Goal: Information Seeking & Learning: Learn about a topic

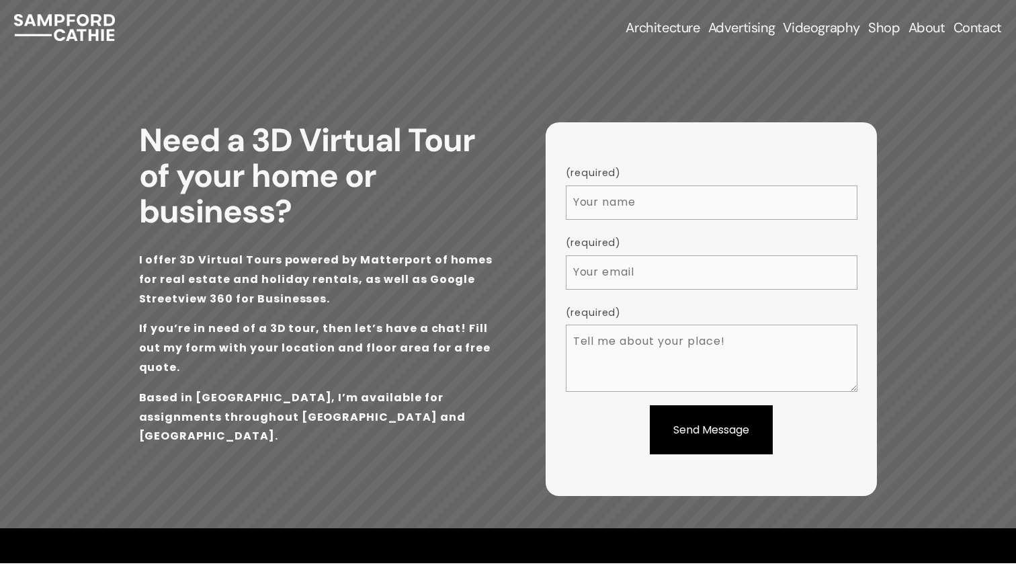
click at [0, 0] on span "Airbnb & Holiday Rentals" at bounding box center [0, 0] width 0 height 0
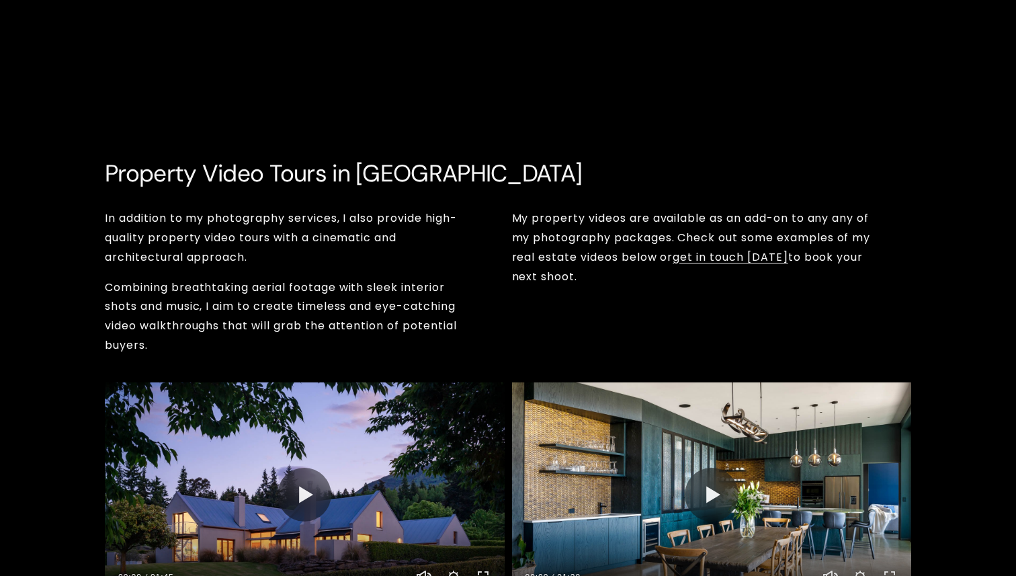
scroll to position [1488, 0]
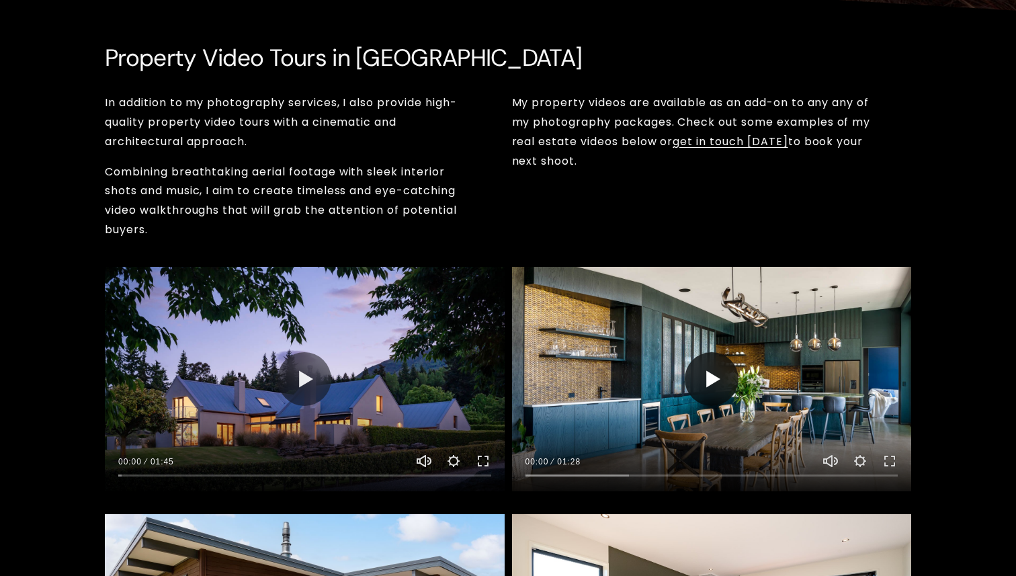
click at [706, 370] on button "Play" at bounding box center [712, 379] width 54 height 54
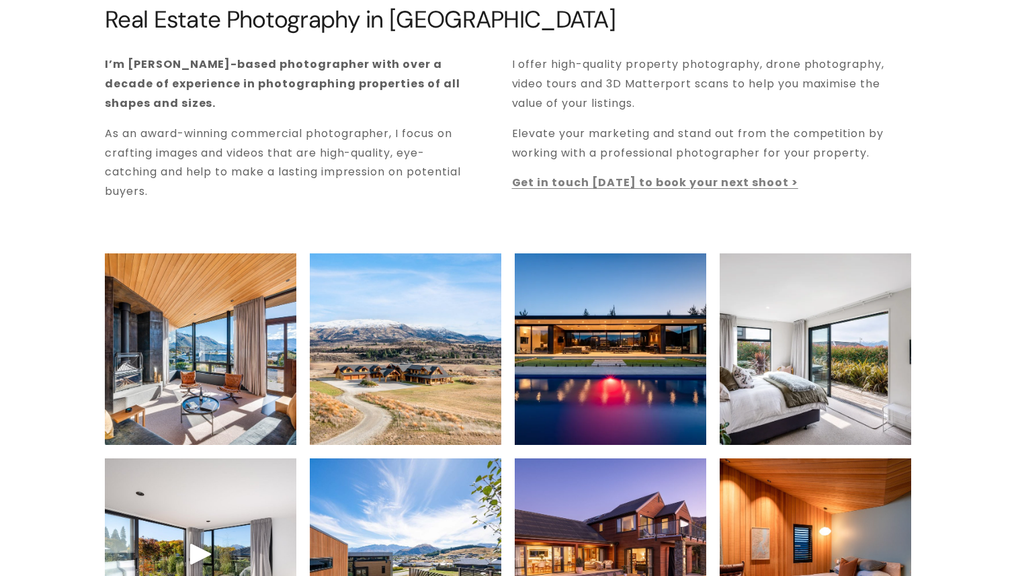
scroll to position [0, 0]
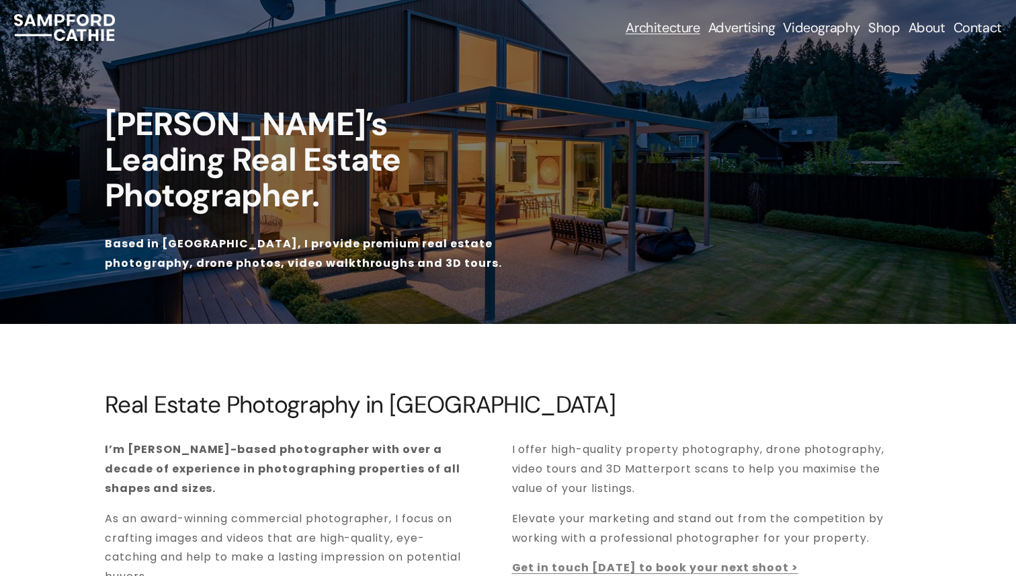
click at [0, 0] on span "Interior Photography" at bounding box center [0, 0] width 0 height 0
type input "40.7"
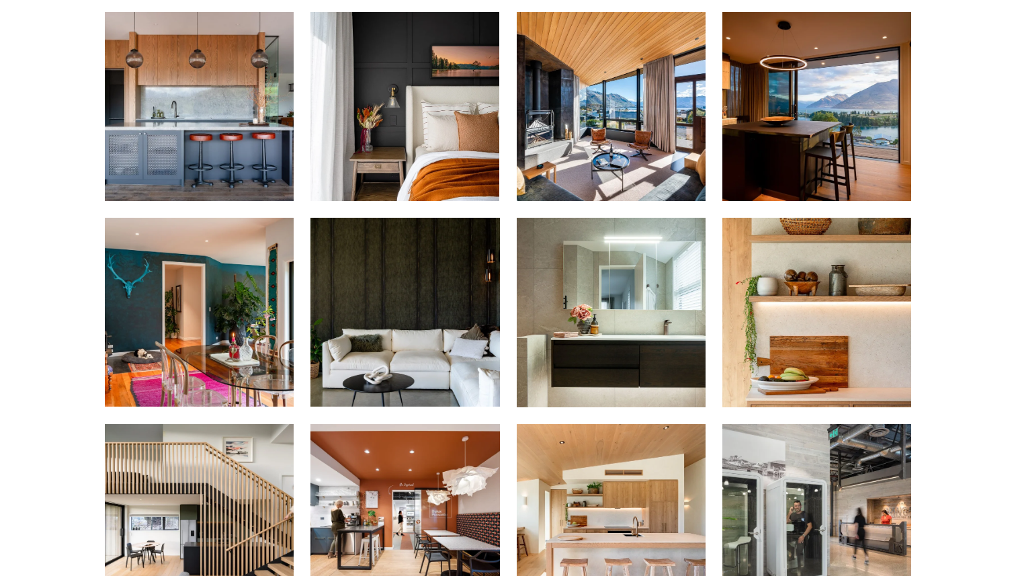
scroll to position [698, 0]
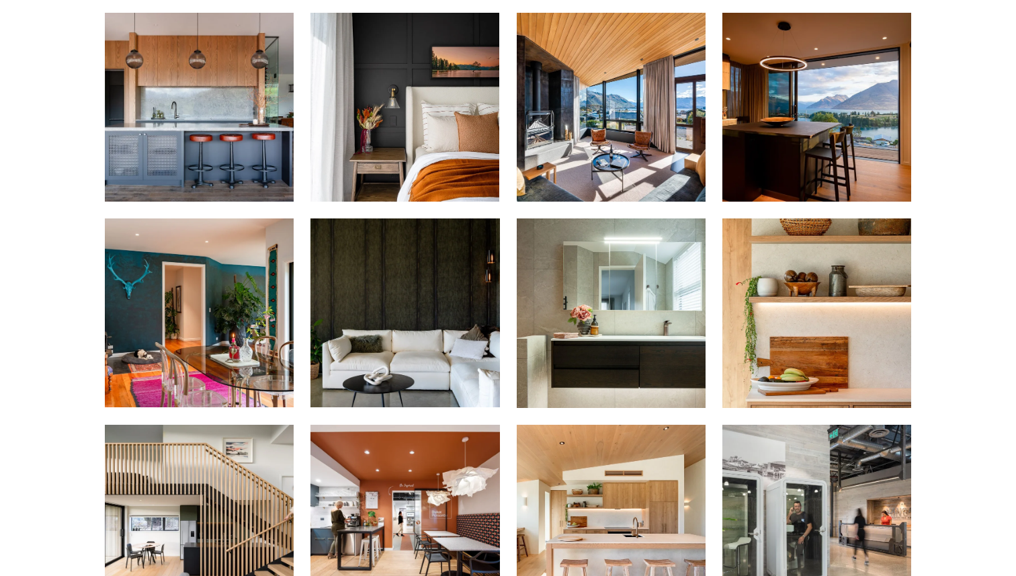
click at [787, 130] on img at bounding box center [817, 107] width 284 height 189
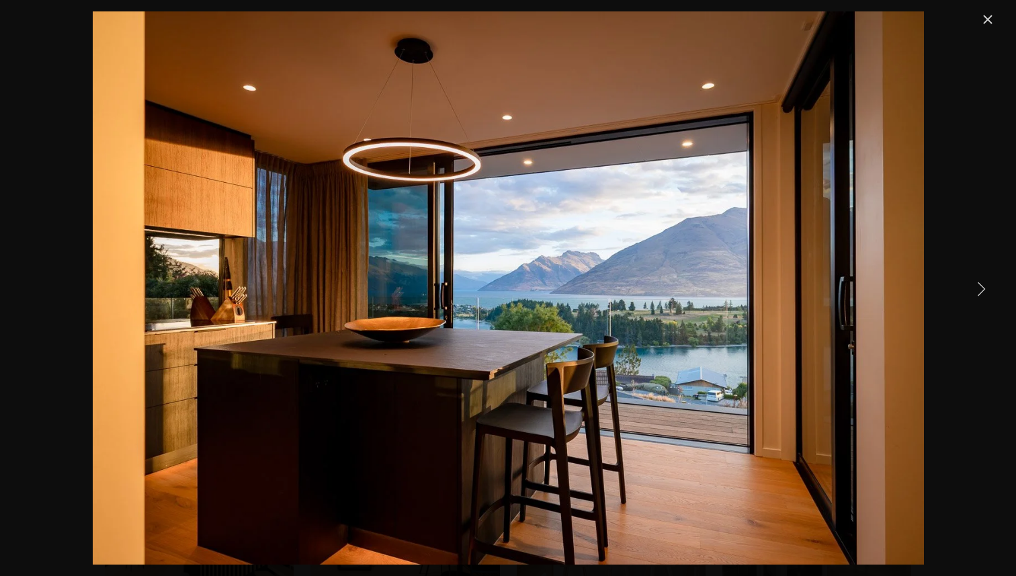
click at [986, 15] on link "Close" at bounding box center [988, 19] width 16 height 16
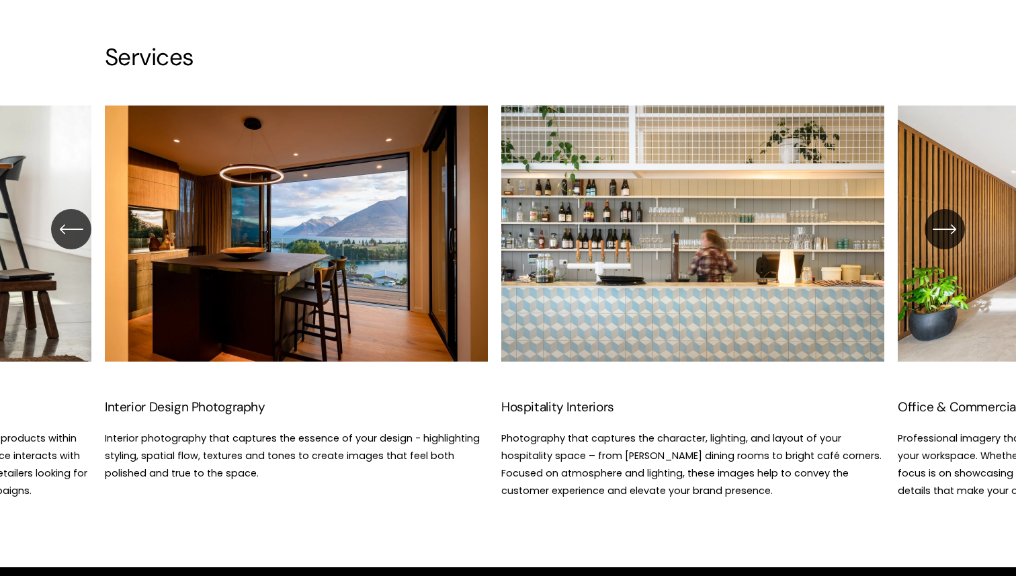
scroll to position [1643, 0]
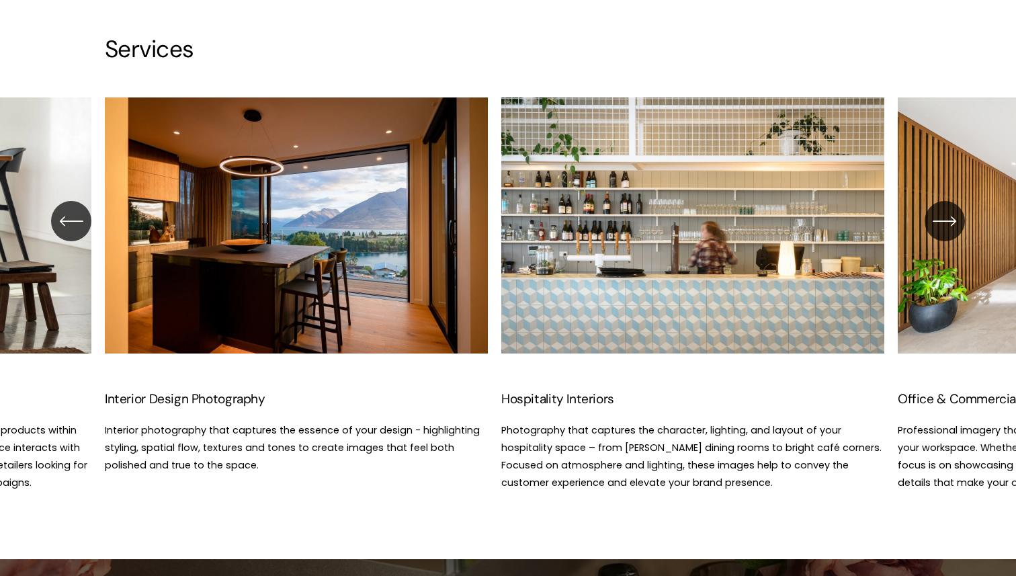
click at [941, 224] on icon "\a \a \a Next\a \a" at bounding box center [945, 221] width 24 height 24
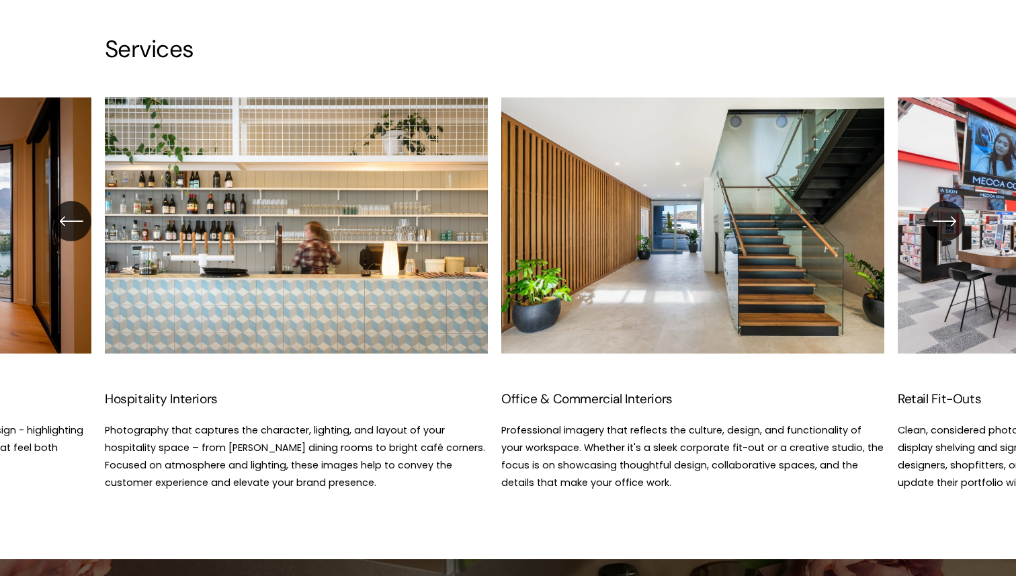
click at [941, 224] on icon "\a \a \a Next\a \a" at bounding box center [945, 221] width 24 height 24
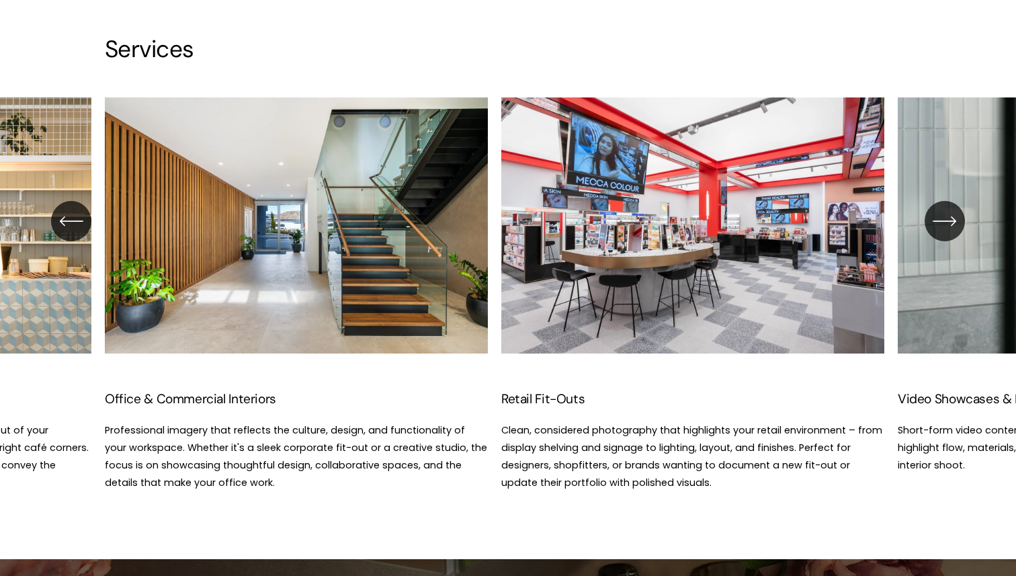
click at [941, 224] on icon "\a \a \a Next\a \a" at bounding box center [945, 221] width 24 height 24
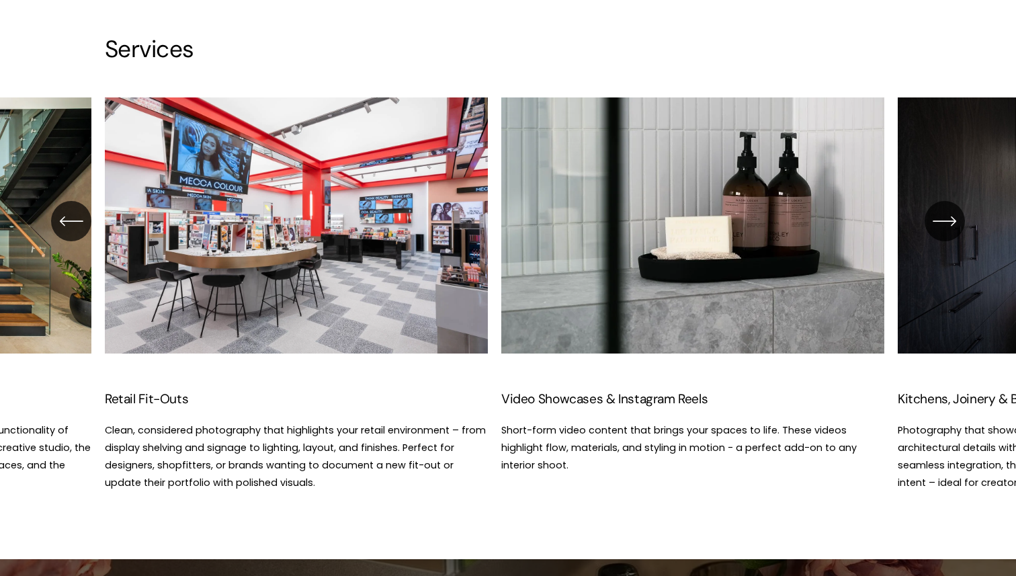
click at [941, 224] on icon "\a \a \a Next\a \a" at bounding box center [945, 221] width 24 height 24
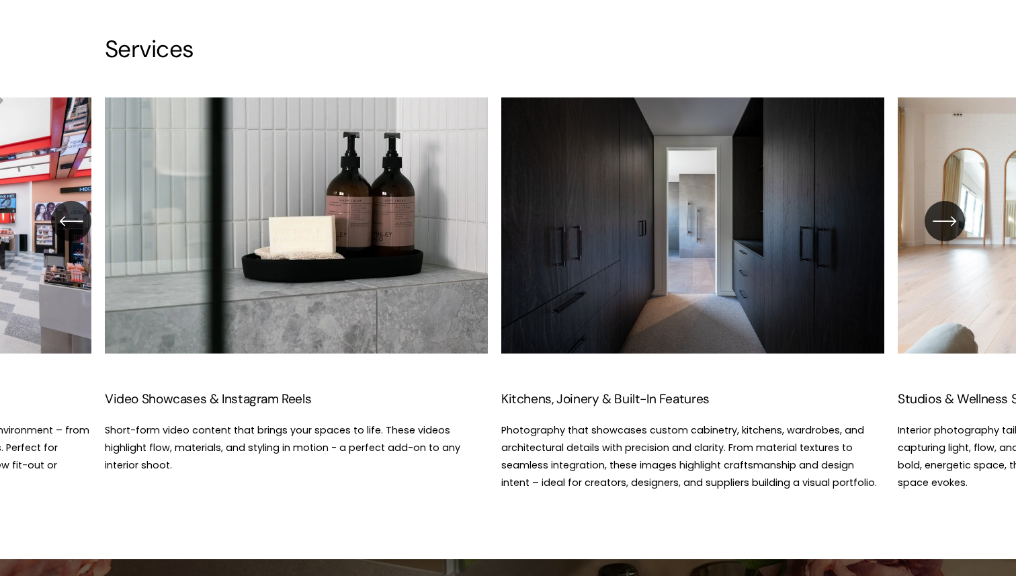
click at [941, 224] on icon "\a \a \a Next\a \a" at bounding box center [945, 221] width 24 height 24
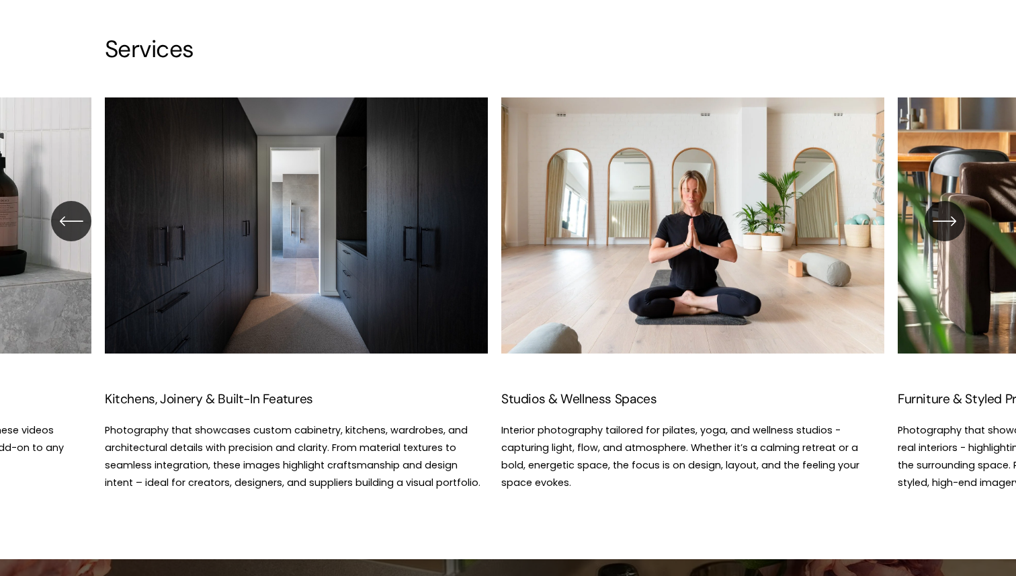
click at [403, 287] on ul "Interior Design Photography Interior photography that captures the essence of y…" at bounding box center [508, 294] width 807 height 394
click at [944, 218] on icon "\a \a \a Next\a \a" at bounding box center [945, 221] width 24 height 24
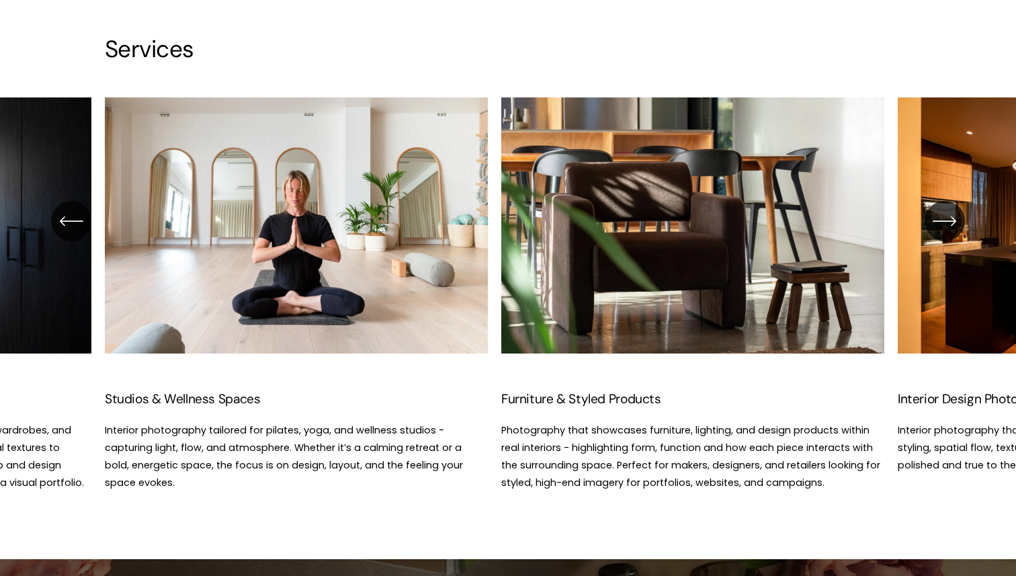
click at [942, 218] on icon "\a \a \a Next\a \a" at bounding box center [945, 221] width 24 height 24
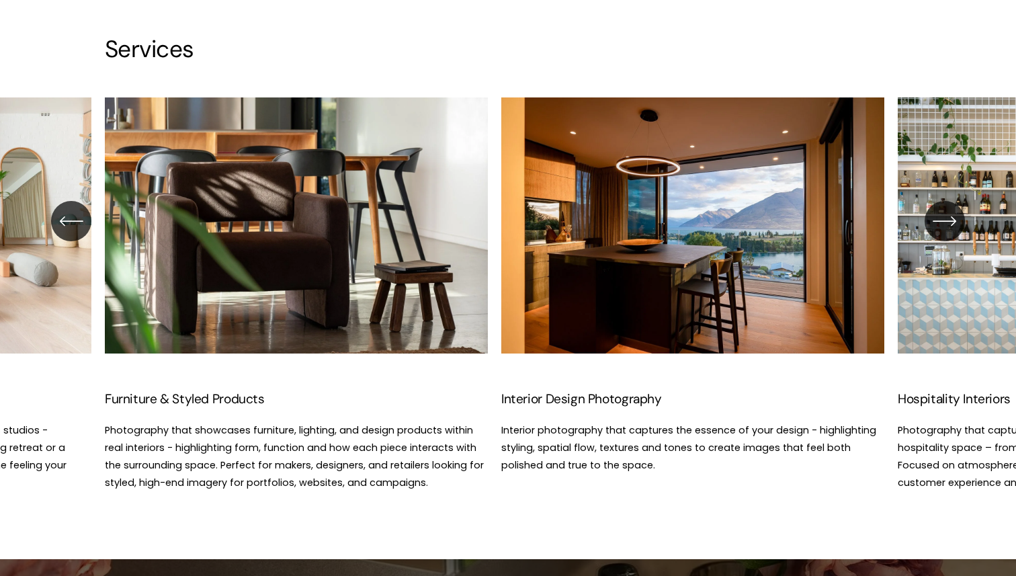
click at [942, 218] on icon "\a \a \a Next\a \a" at bounding box center [945, 221] width 24 height 24
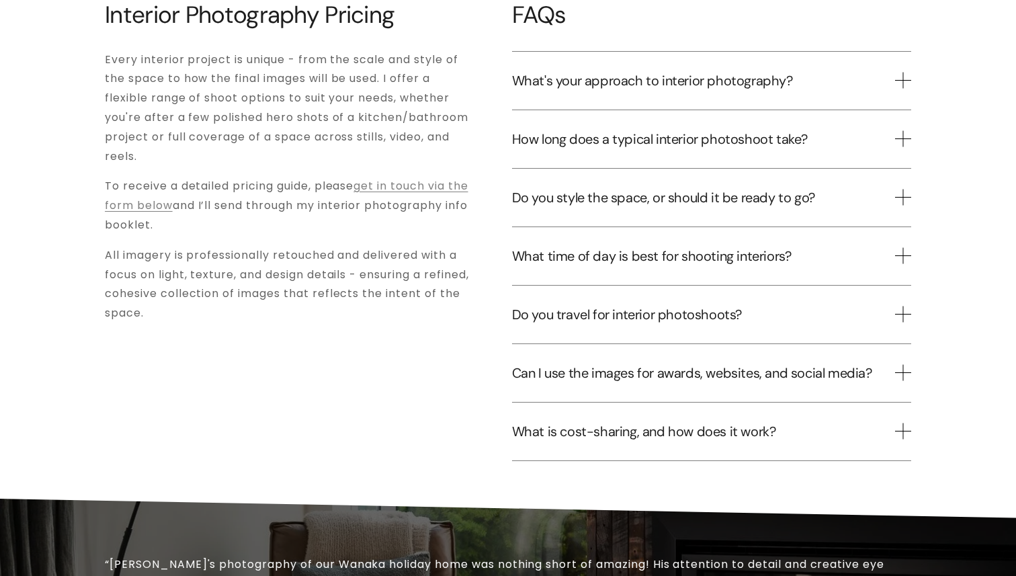
scroll to position [3051, 0]
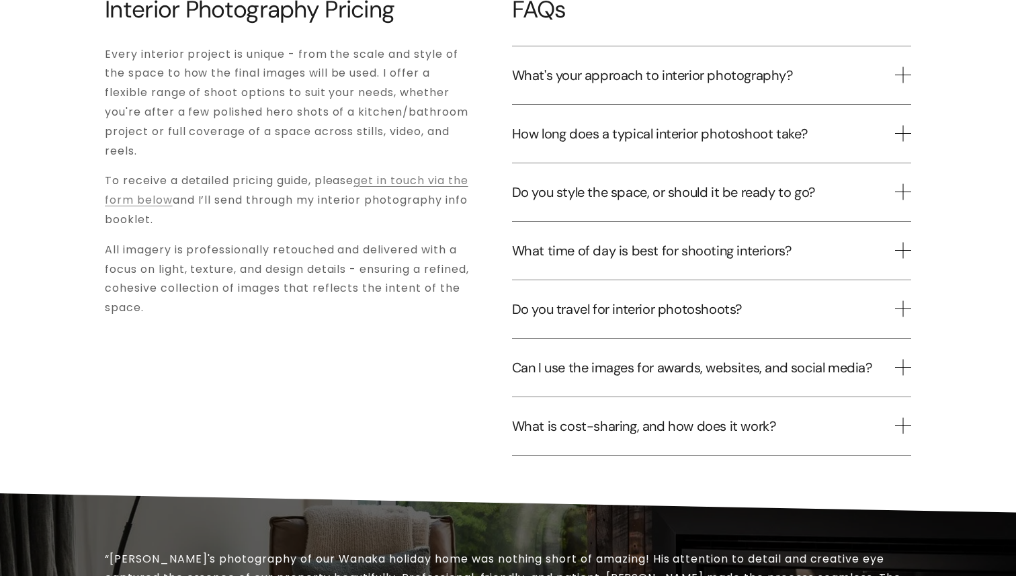
click at [641, 313] on span "Do you travel for interior photoshoots?" at bounding box center [703, 308] width 383 height 17
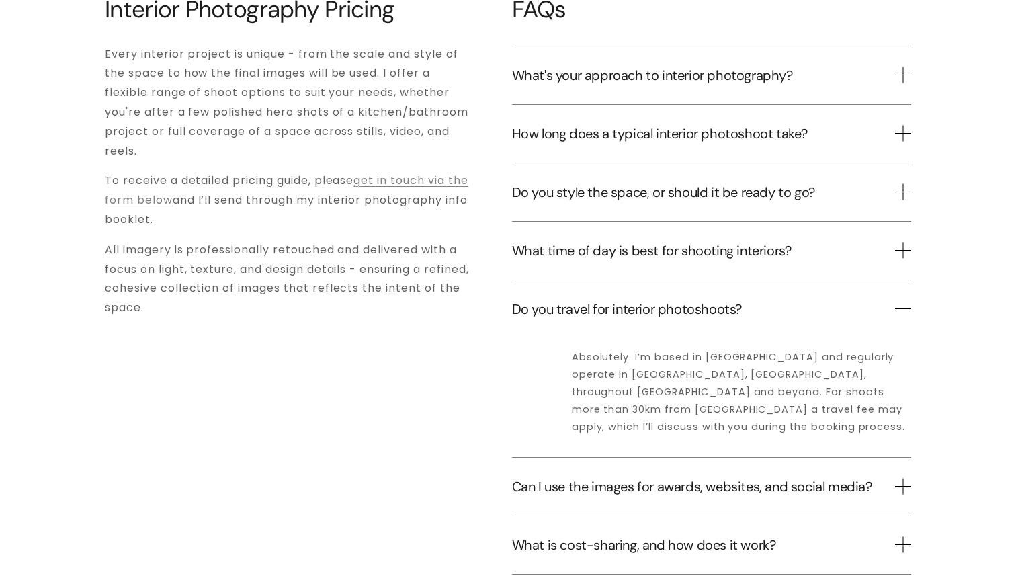
click at [639, 310] on span "Do you travel for interior photoshoots?" at bounding box center [703, 308] width 383 height 17
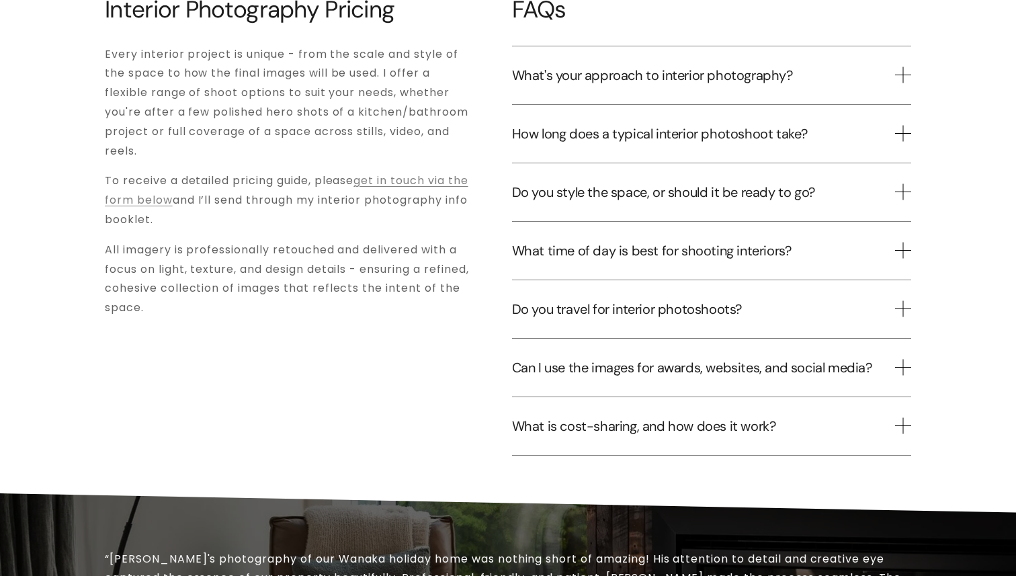
click at [630, 261] on button "What time of day is best for shooting interiors?" at bounding box center [711, 251] width 399 height 58
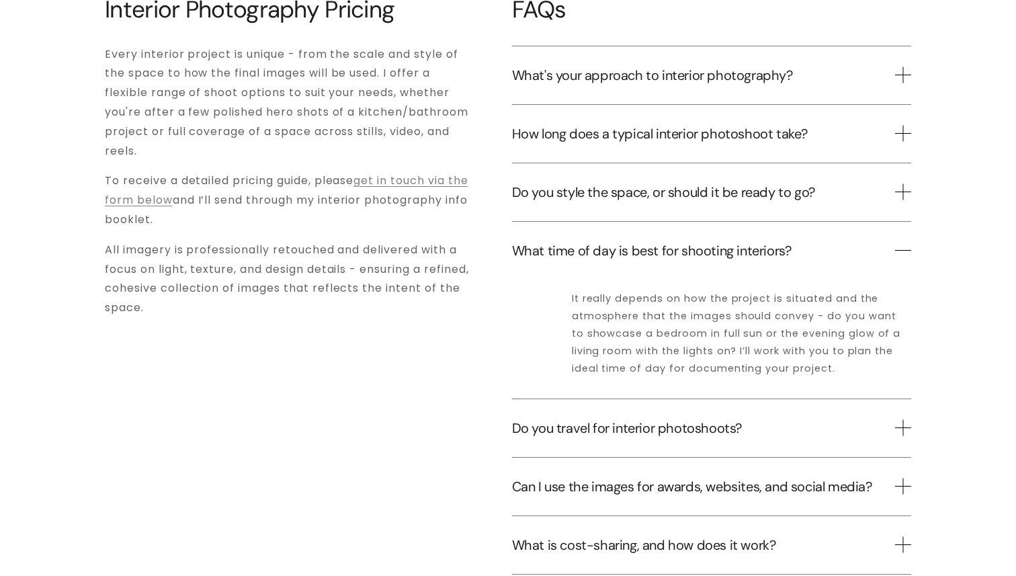
click at [630, 261] on button "What time of day is best for shooting interiors?" at bounding box center [711, 251] width 399 height 58
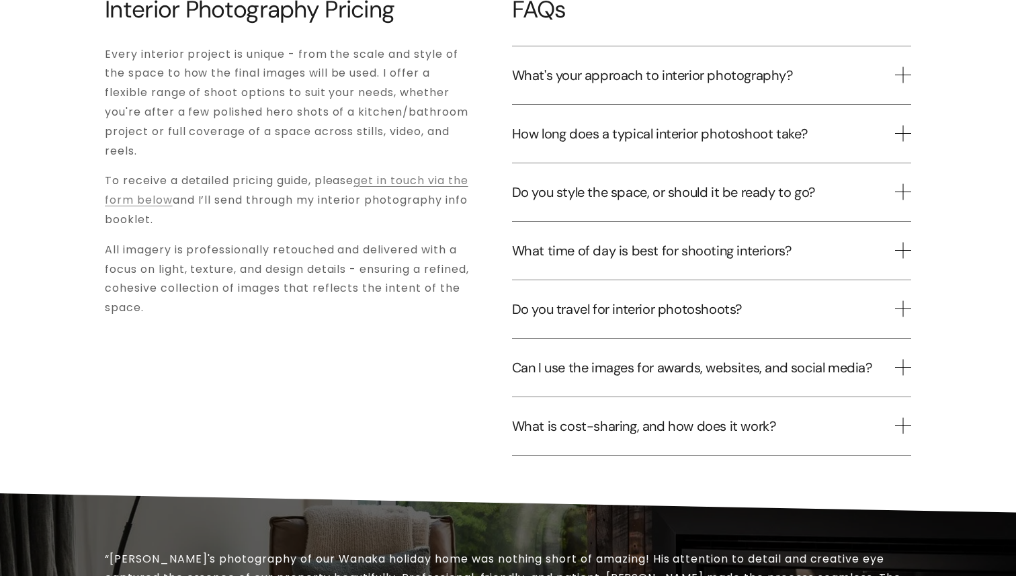
click at [612, 136] on span "How long does a typical interior photoshoot take?" at bounding box center [703, 133] width 383 height 17
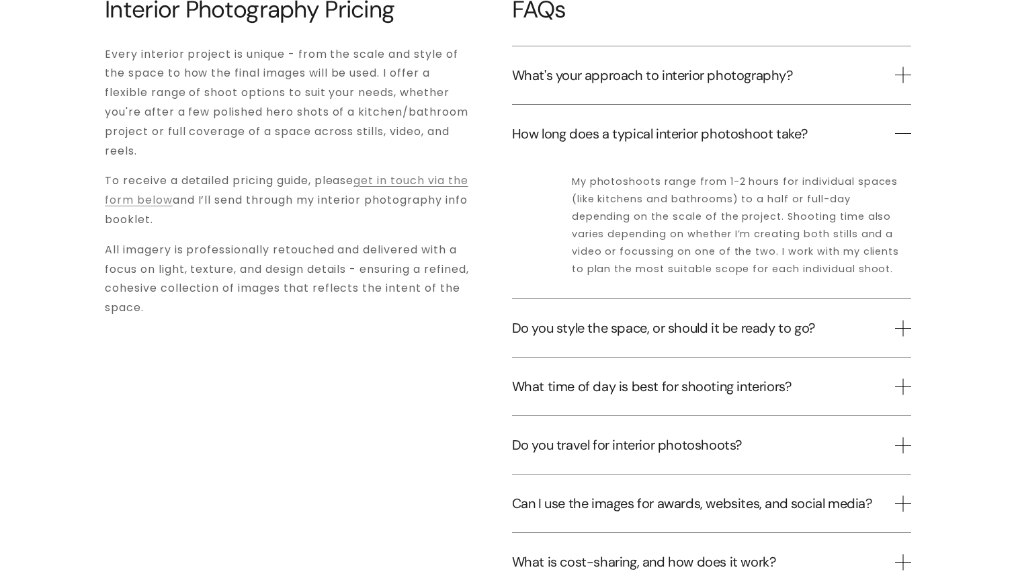
click at [620, 129] on span "How long does a typical interior photoshoot take?" at bounding box center [703, 133] width 383 height 17
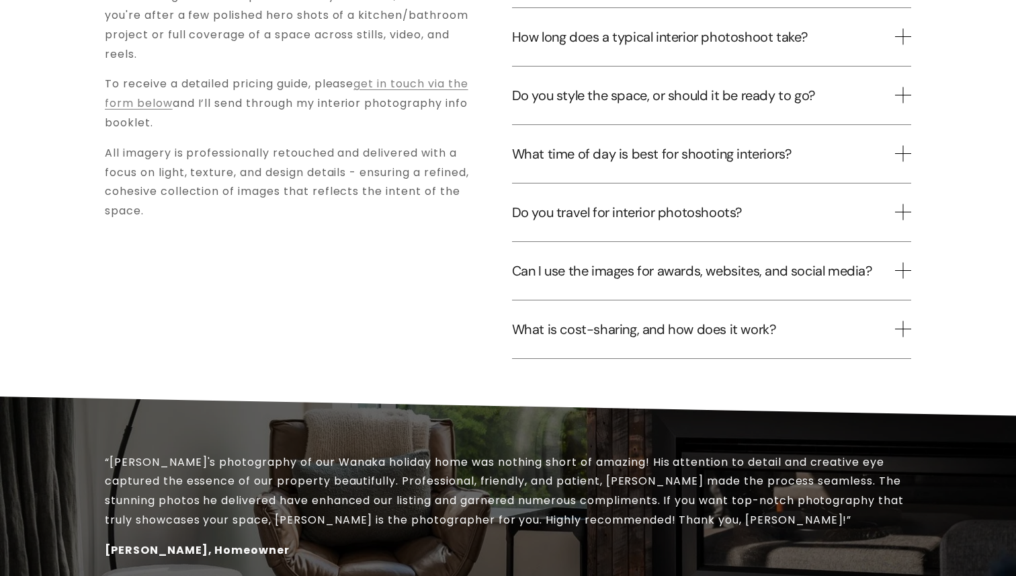
scroll to position [3154, 0]
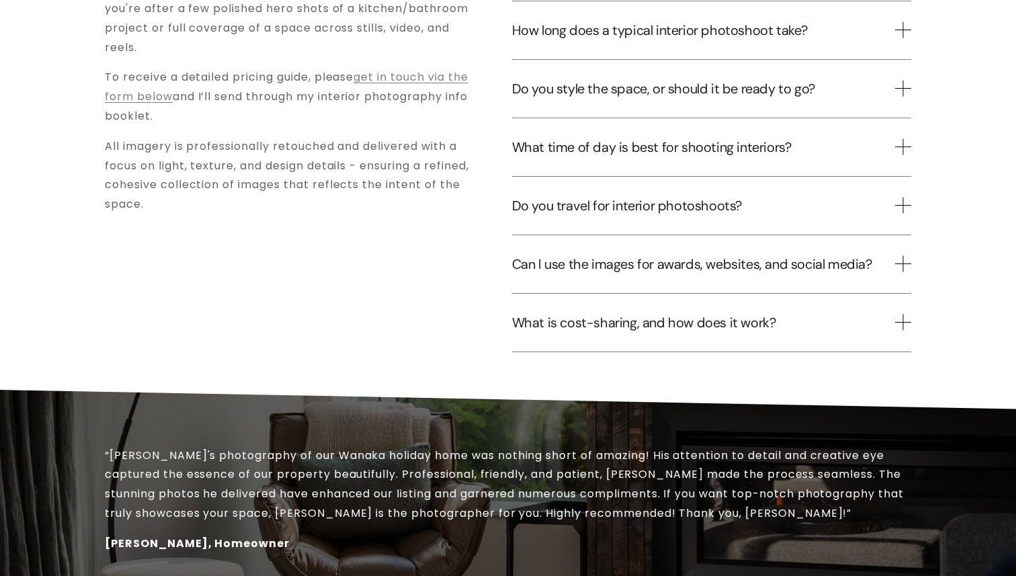
click at [550, 325] on span "What is cost-sharing, and how does it work?" at bounding box center [703, 322] width 383 height 17
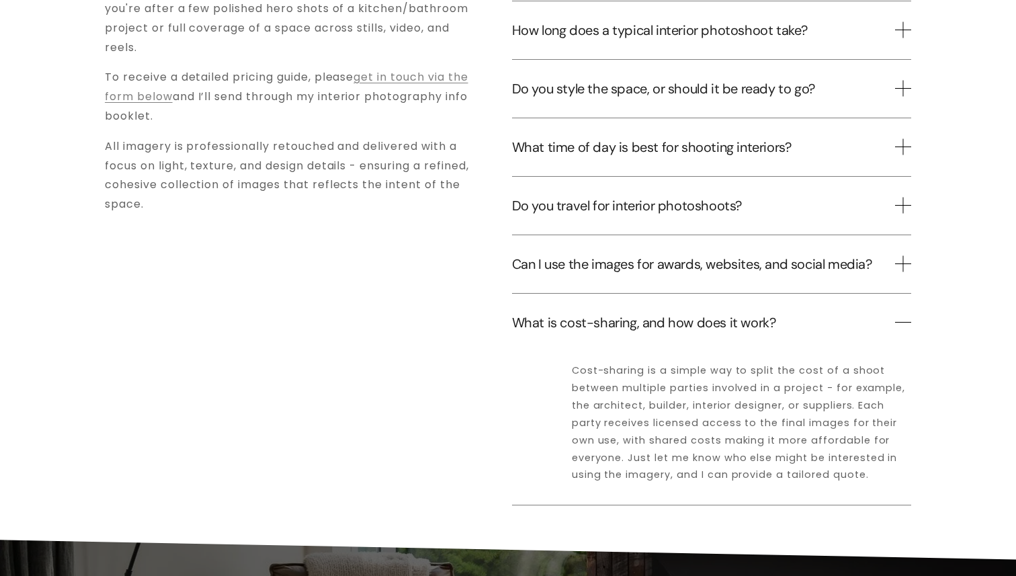
click at [572, 321] on span "What is cost-sharing, and how does it work?" at bounding box center [703, 322] width 383 height 17
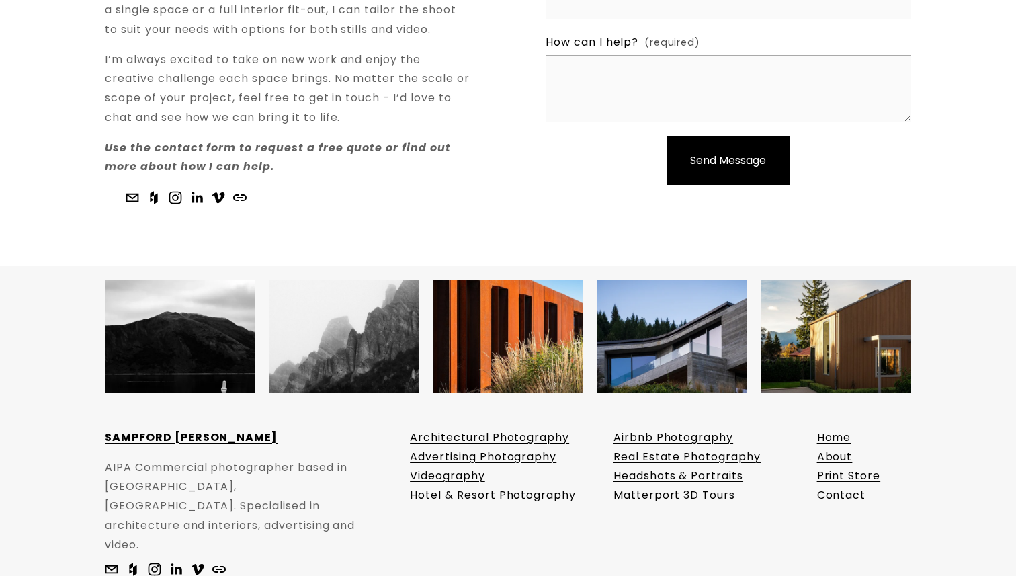
scroll to position [3924, 0]
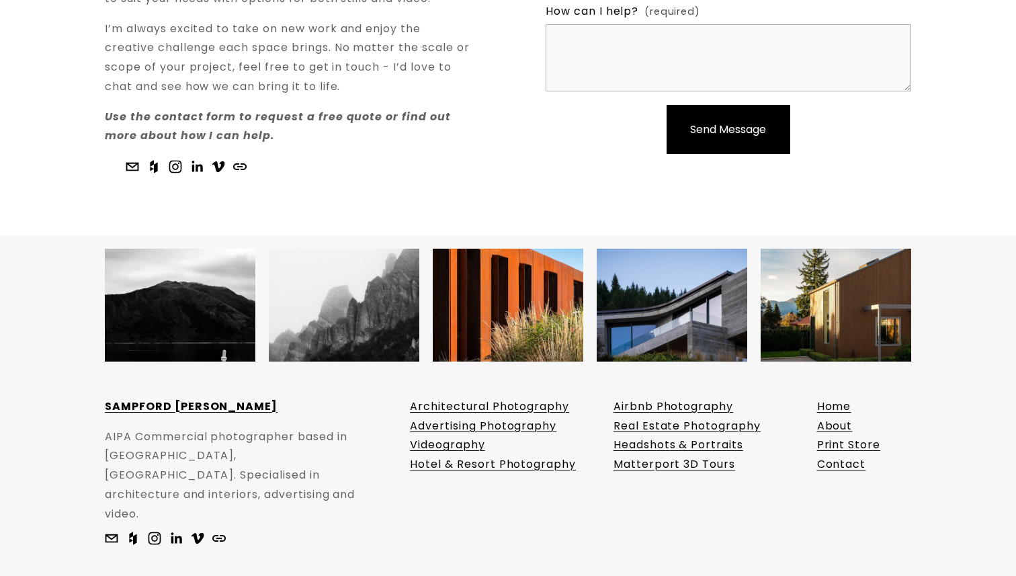
click at [356, 303] on img at bounding box center [344, 305] width 151 height 151
click at [643, 465] on link "Matterport 3D Tours" at bounding box center [675, 464] width 122 height 19
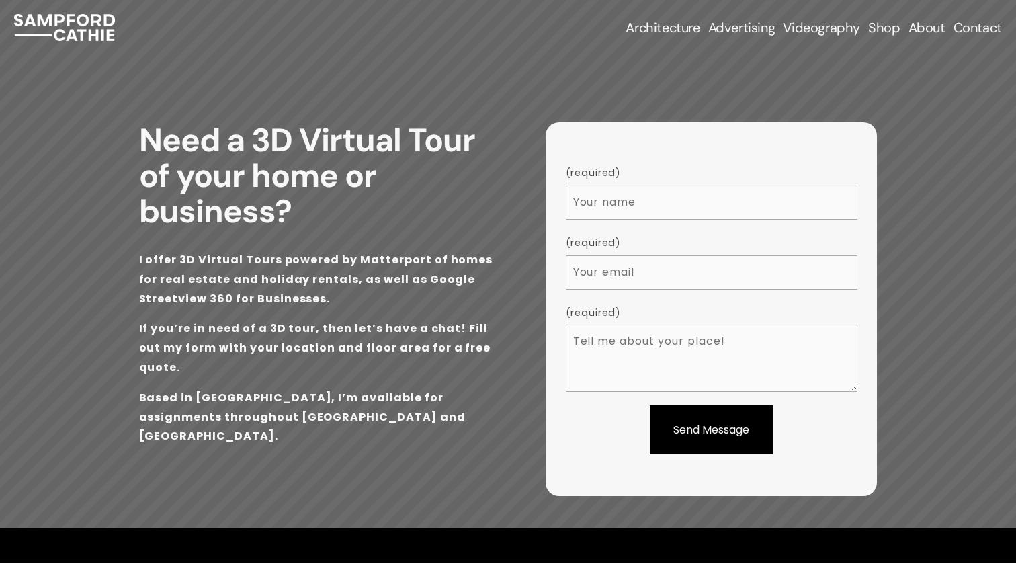
click at [374, 262] on strong "I offer 3D Virtual Tours powered by Matterport of homes for real estate and hol…" at bounding box center [317, 279] width 357 height 54
copy strong "Matterport"
click at [88, 19] on img at bounding box center [64, 27] width 100 height 27
